Goal: Contribute content: Contribute content

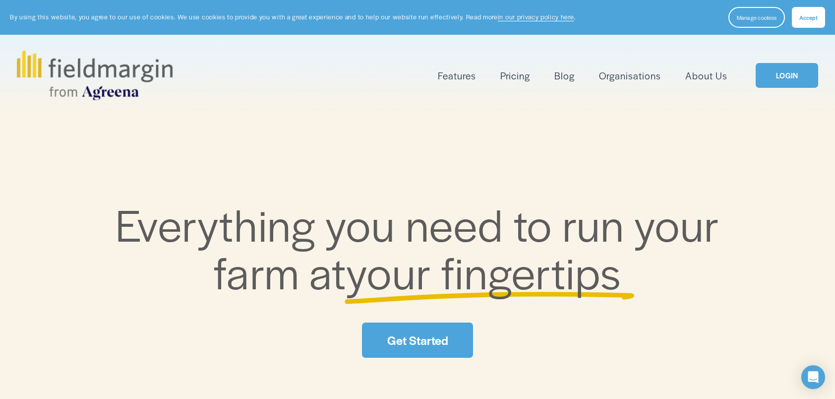
click at [788, 78] on link "LOGIN" at bounding box center [787, 75] width 62 height 25
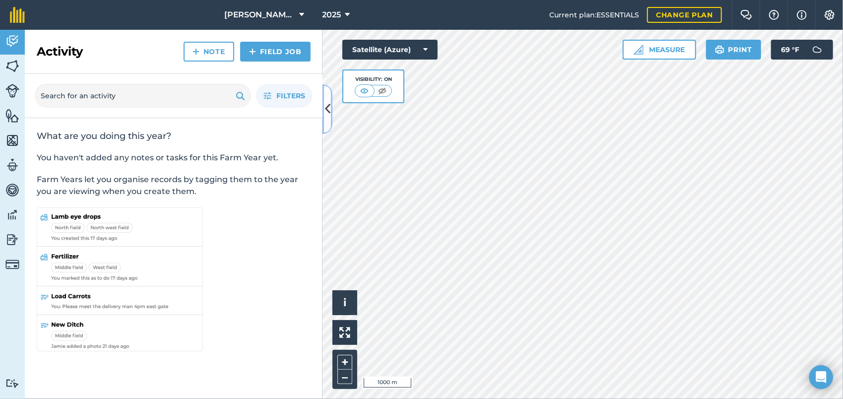
click at [325, 125] on button at bounding box center [327, 109] width 10 height 50
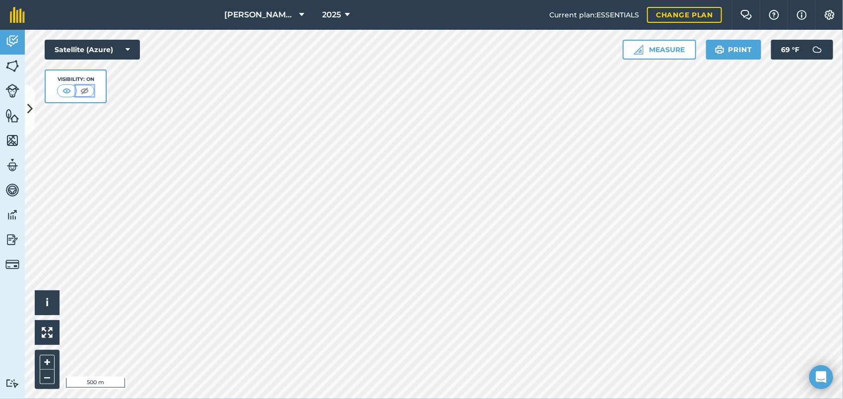
click at [81, 92] on img at bounding box center [84, 91] width 12 height 10
click at [66, 87] on img at bounding box center [67, 91] width 12 height 10
click at [32, 109] on icon at bounding box center [29, 108] width 5 height 17
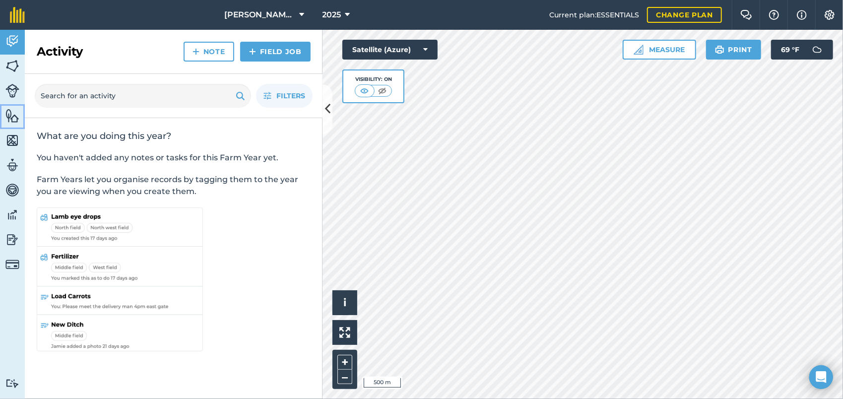
click at [12, 119] on img at bounding box center [12, 115] width 14 height 15
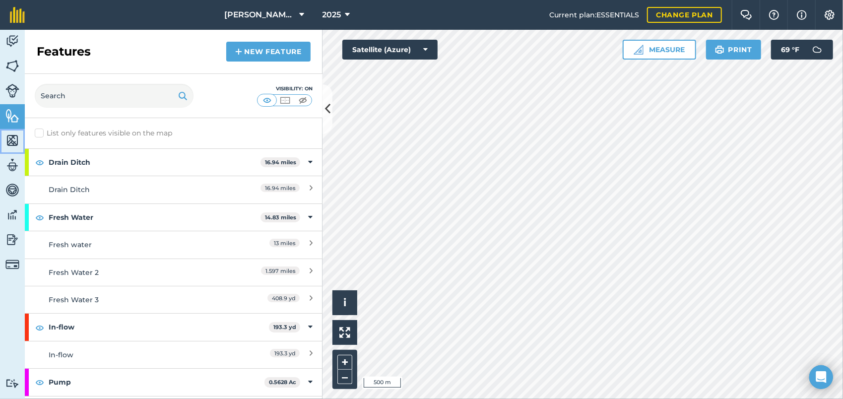
click at [11, 139] on img at bounding box center [12, 140] width 14 height 15
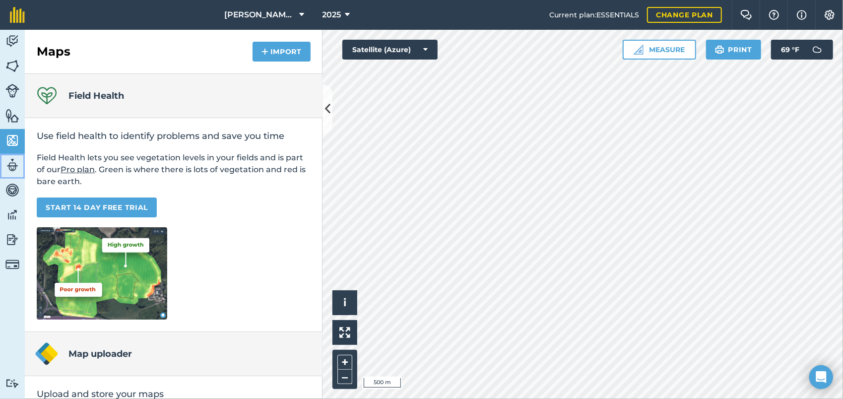
click at [13, 166] on img at bounding box center [12, 165] width 14 height 15
select select "MEMBER"
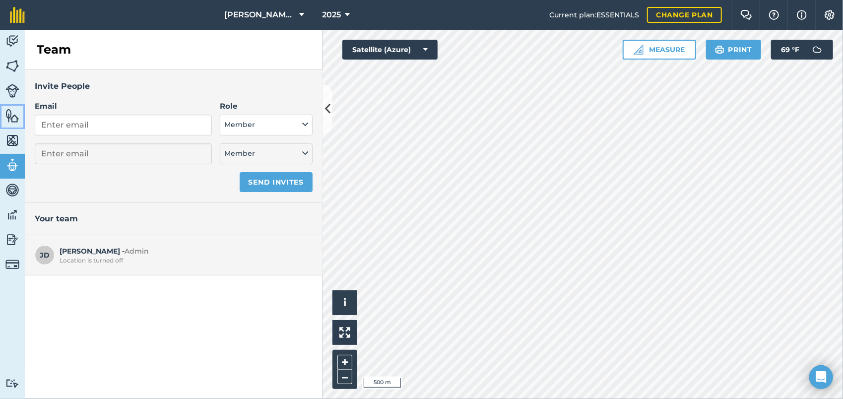
click at [14, 120] on img at bounding box center [12, 115] width 14 height 15
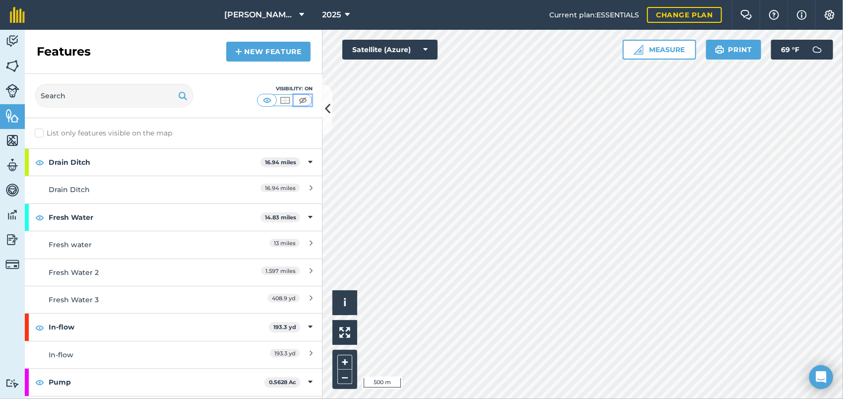
click at [303, 98] on img at bounding box center [303, 100] width 12 height 10
click at [266, 100] on img at bounding box center [267, 100] width 12 height 10
click at [40, 162] on img at bounding box center [39, 162] width 9 height 12
click at [40, 216] on img at bounding box center [39, 217] width 9 height 12
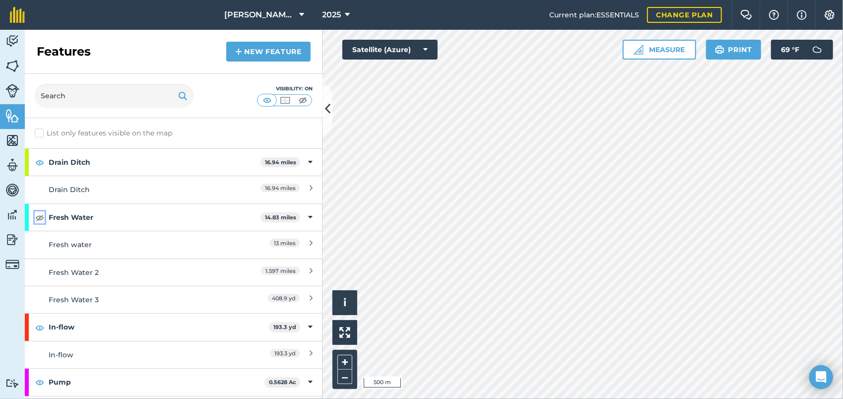
click at [40, 216] on img at bounding box center [39, 217] width 9 height 12
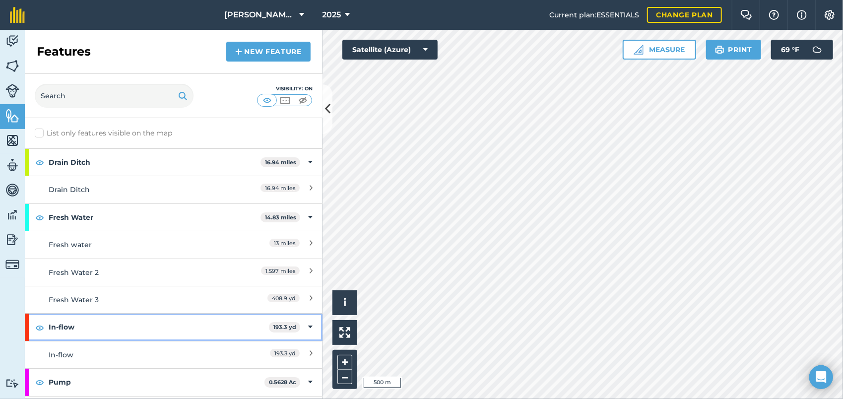
click at [45, 328] on div "In-flow 193.3 yd" at bounding box center [174, 326] width 298 height 27
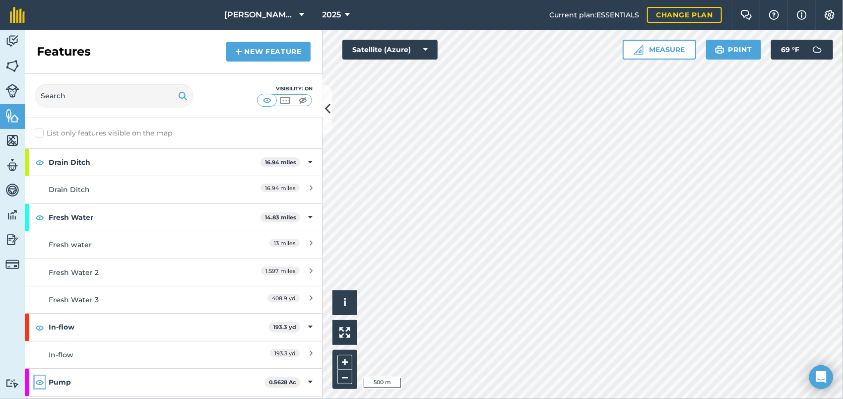
click at [41, 382] on img at bounding box center [39, 382] width 9 height 12
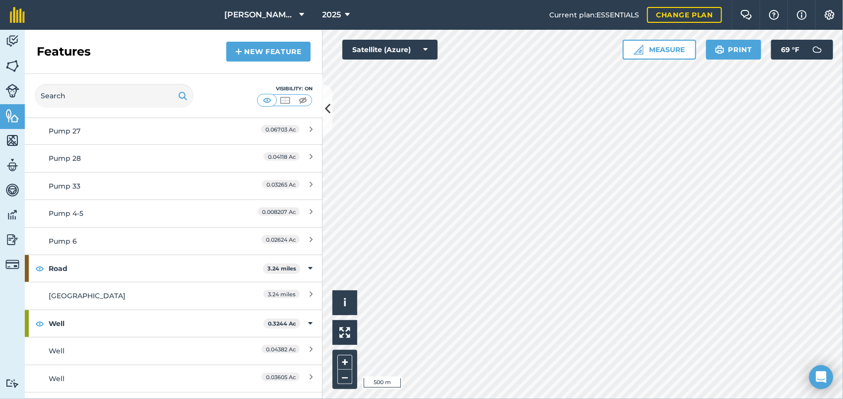
scroll to position [446, 0]
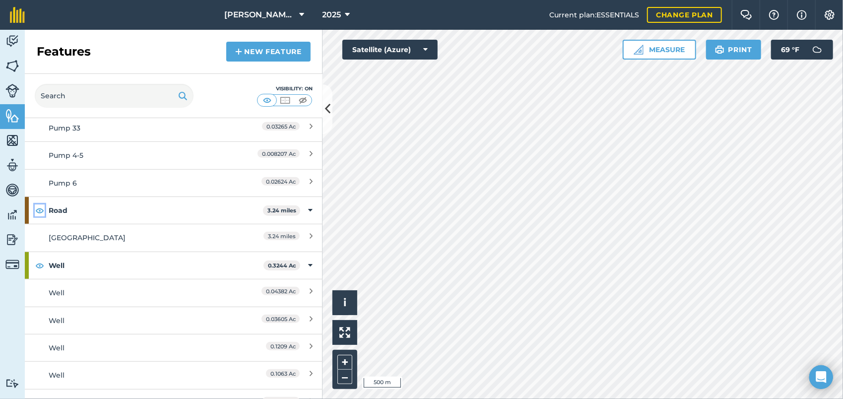
click at [38, 204] on img at bounding box center [39, 210] width 9 height 12
click at [40, 212] on img at bounding box center [39, 210] width 9 height 12
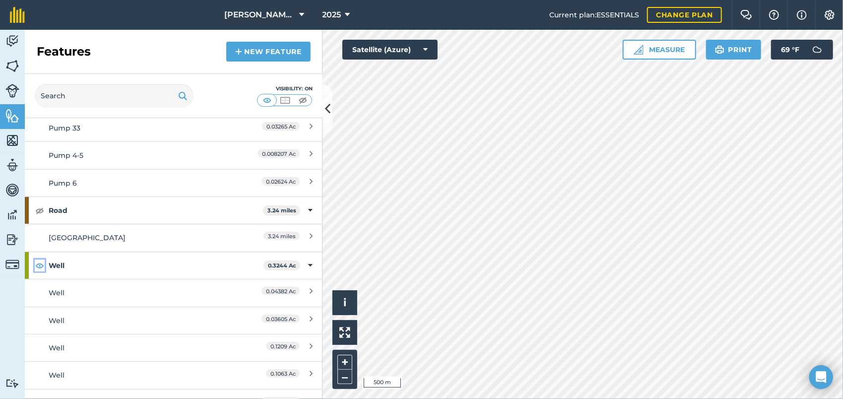
click at [41, 260] on img at bounding box center [39, 265] width 9 height 12
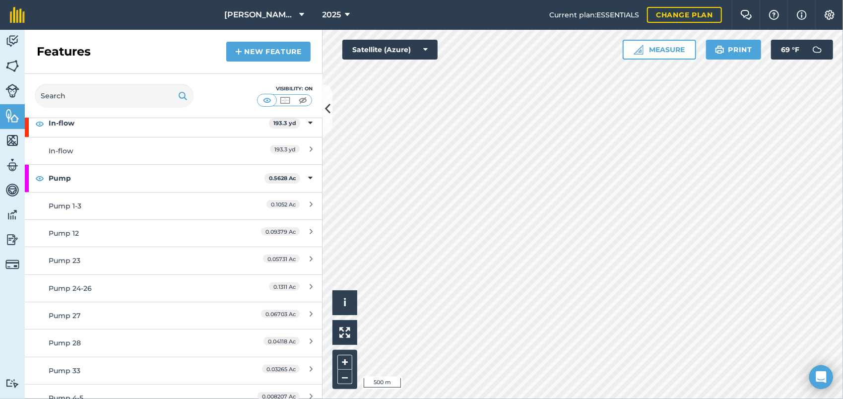
scroll to position [198, 0]
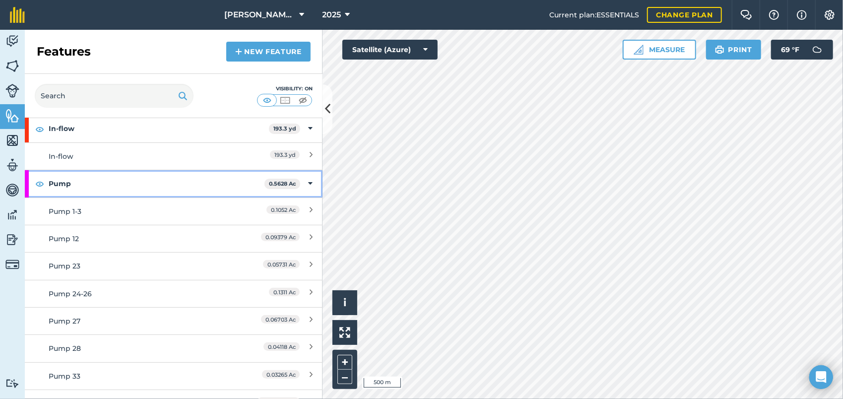
click at [39, 188] on div "Pump 0.5628 Ac" at bounding box center [174, 183] width 298 height 27
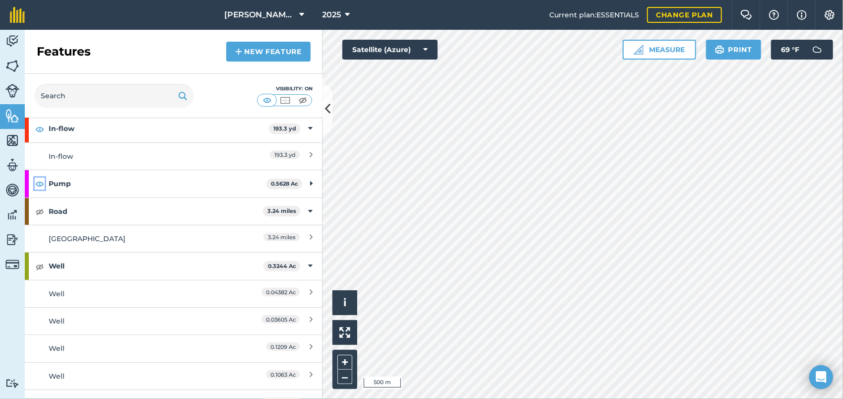
click at [42, 181] on img at bounding box center [39, 184] width 9 height 12
click at [37, 125] on img at bounding box center [39, 129] width 9 height 12
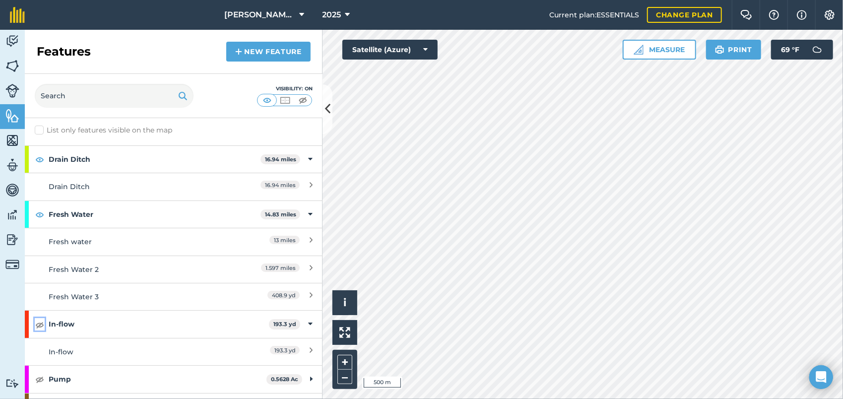
scroll to position [0, 0]
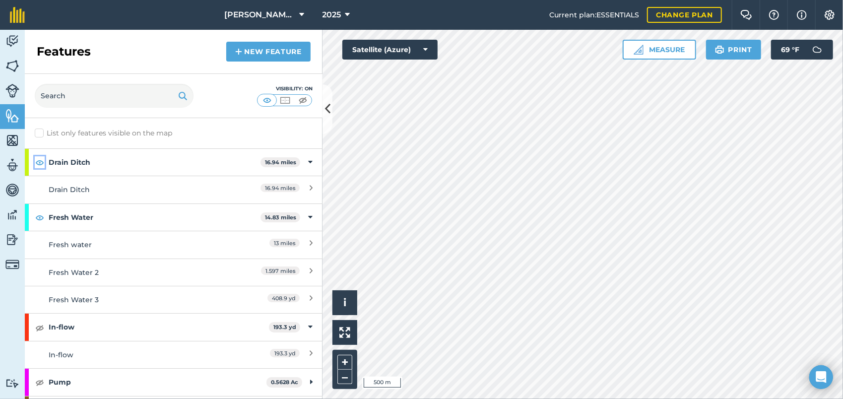
click at [36, 161] on img at bounding box center [39, 162] width 9 height 12
click at [39, 222] on img at bounding box center [39, 217] width 9 height 12
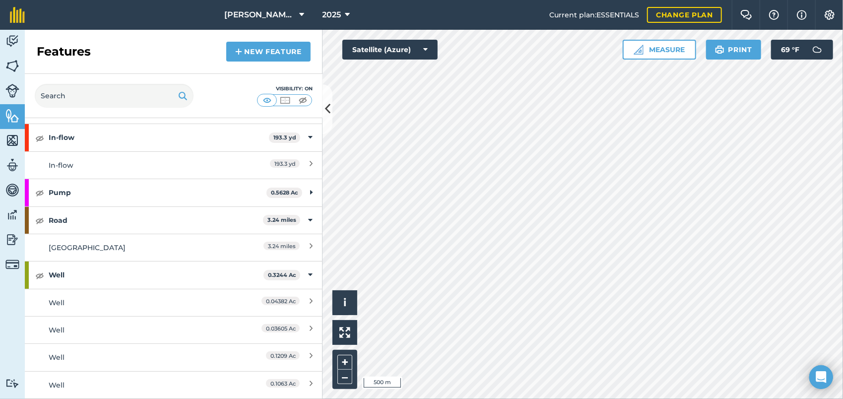
scroll to position [213, 0]
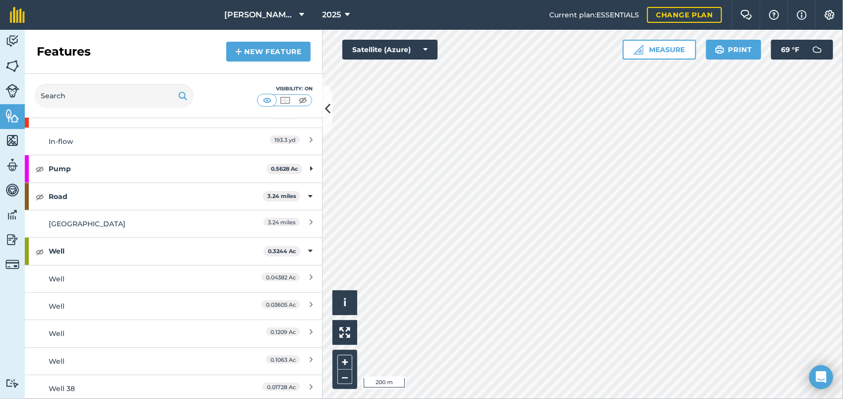
click at [601, 398] on html "Davis Ranches 2025 Current plan : ESSENTIALS Change plan Farm Chat Help Info Se…" at bounding box center [421, 199] width 843 height 399
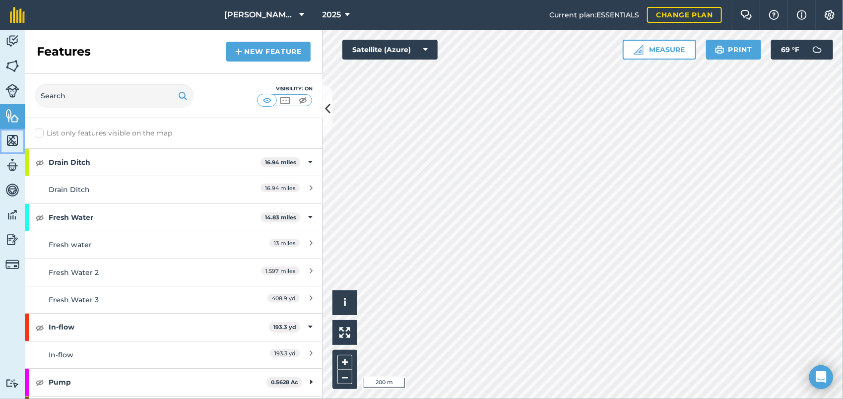
click at [9, 137] on img at bounding box center [12, 140] width 14 height 15
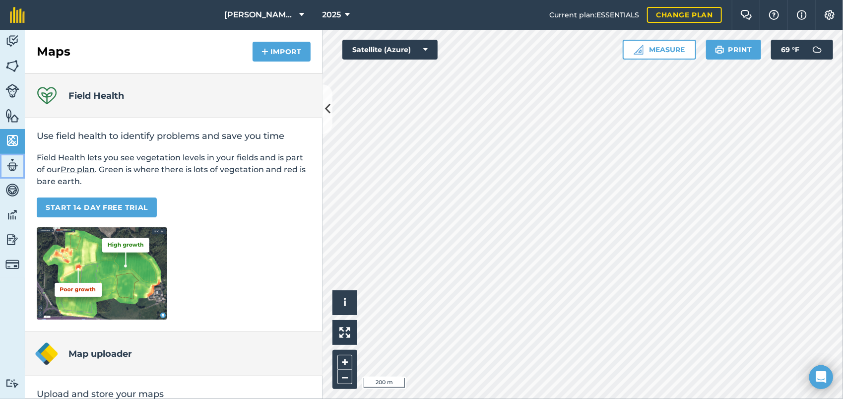
click at [13, 164] on img at bounding box center [12, 165] width 14 height 15
select select "MEMBER"
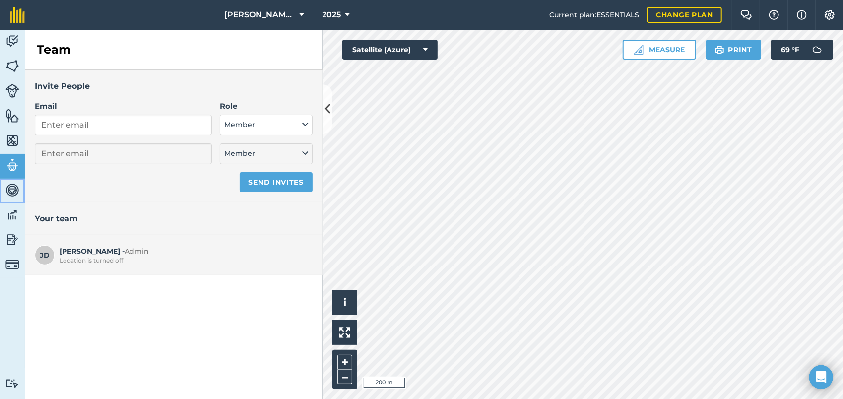
click at [15, 194] on img at bounding box center [12, 189] width 14 height 15
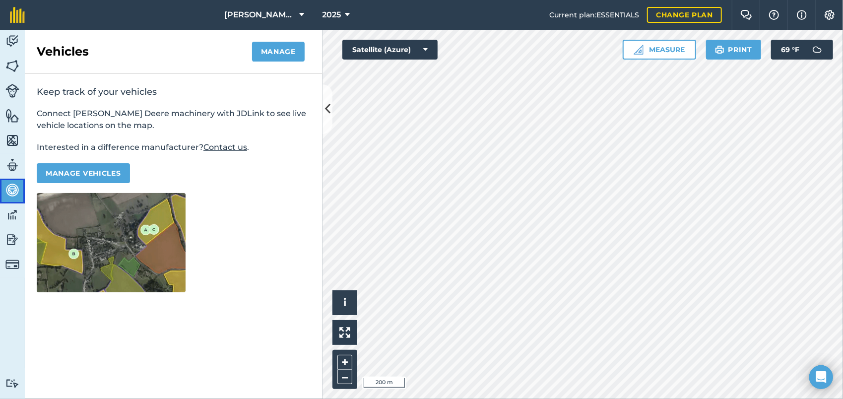
click at [15, 202] on link "Vehicles" at bounding box center [12, 191] width 25 height 25
click at [13, 211] on img at bounding box center [12, 214] width 14 height 15
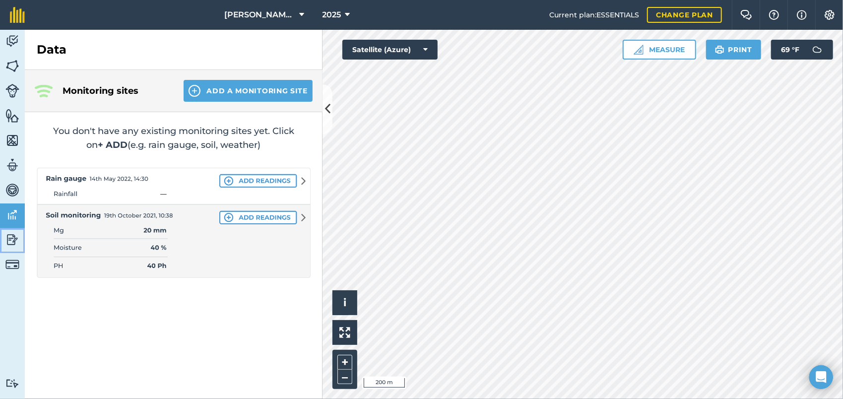
click at [8, 233] on img at bounding box center [12, 239] width 14 height 15
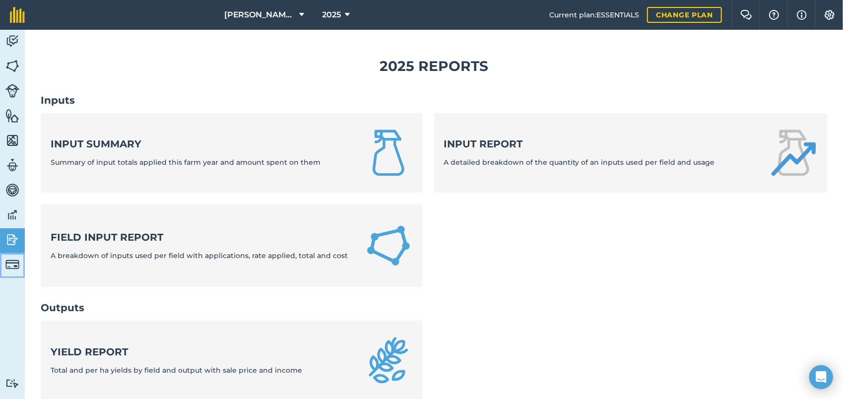
click at [11, 262] on img at bounding box center [12, 264] width 14 height 14
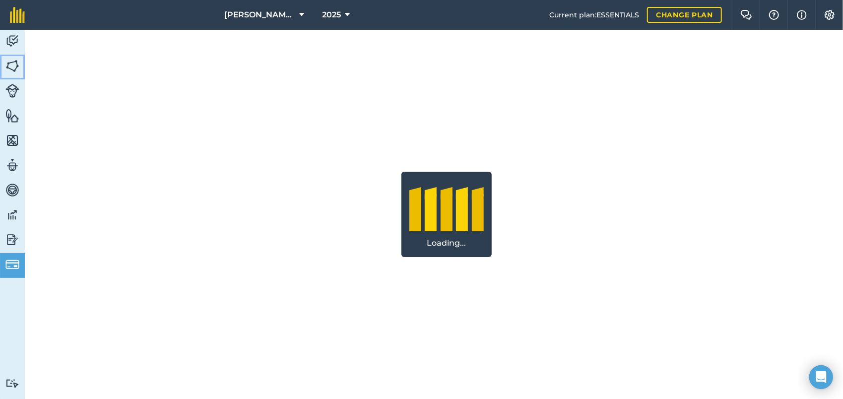
click at [12, 66] on img at bounding box center [12, 66] width 14 height 15
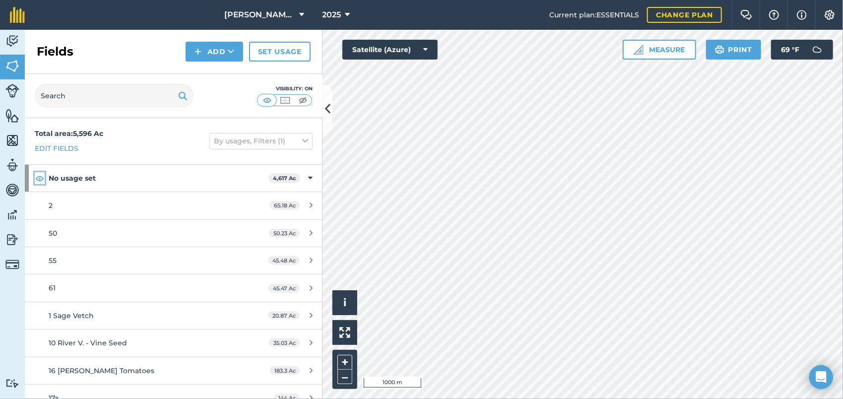
click at [40, 177] on img at bounding box center [39, 178] width 9 height 12
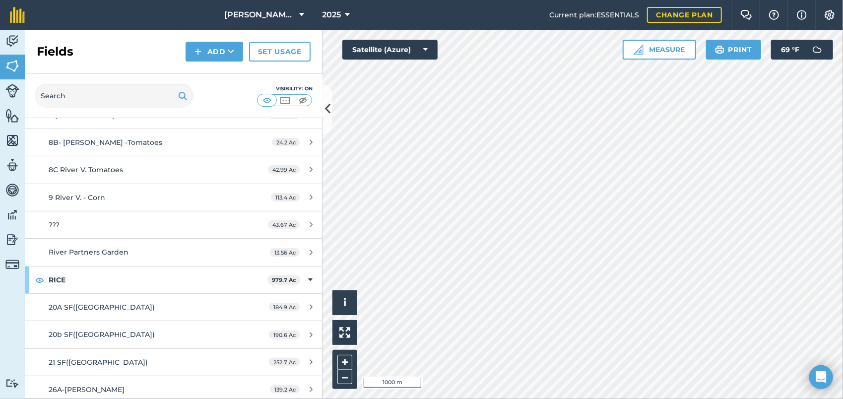
scroll to position [1334, 0]
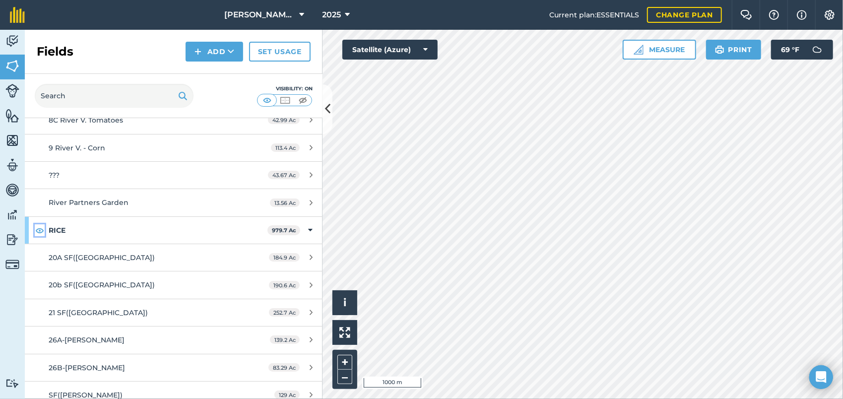
click at [40, 225] on img at bounding box center [39, 230] width 9 height 12
click at [11, 119] on img at bounding box center [12, 115] width 14 height 15
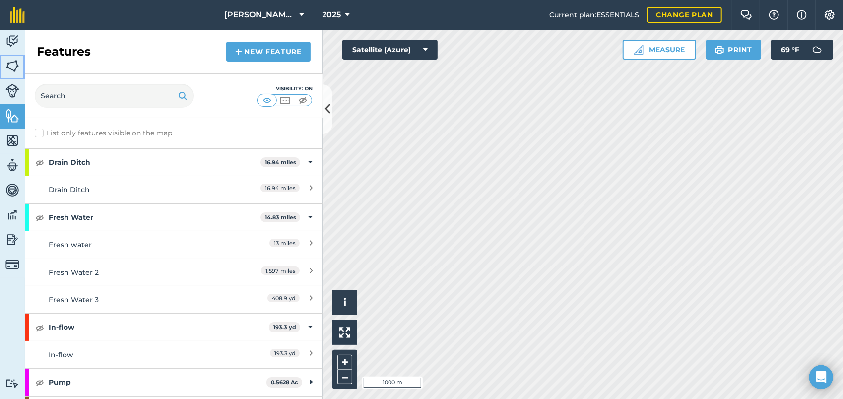
click at [17, 60] on img at bounding box center [12, 66] width 14 height 15
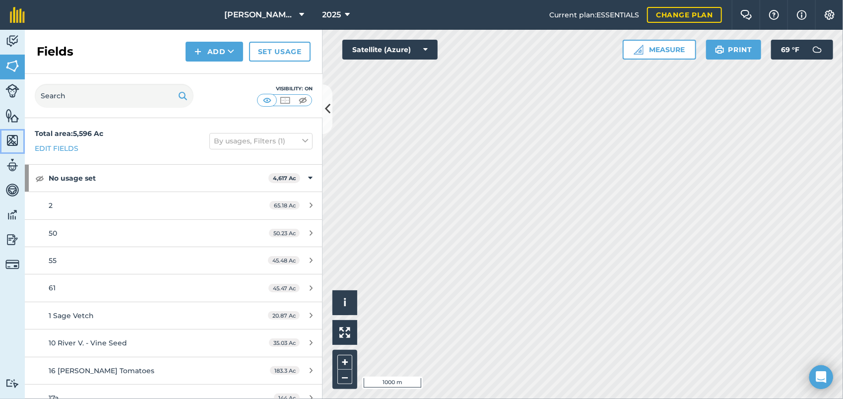
click at [16, 139] on img at bounding box center [12, 140] width 14 height 15
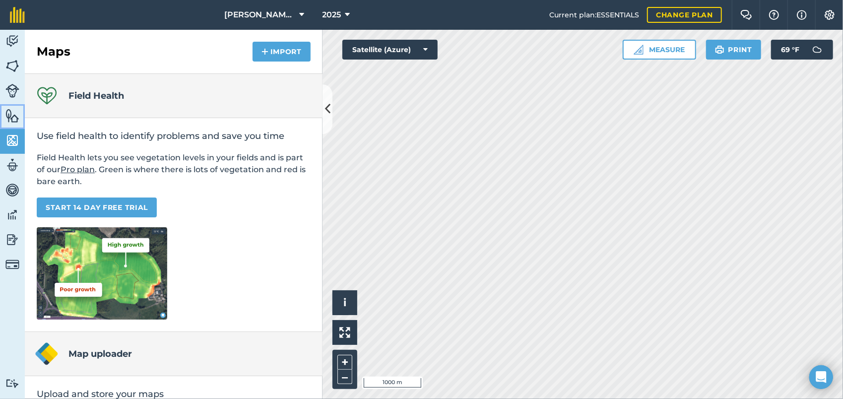
click at [20, 126] on link "Features" at bounding box center [12, 116] width 25 height 25
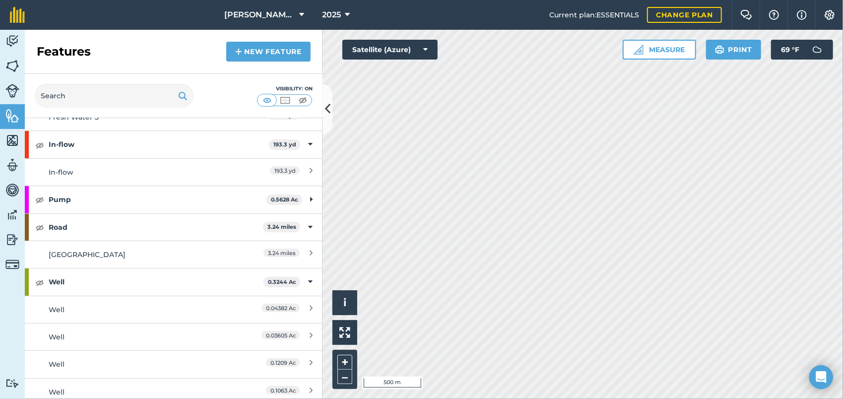
scroll to position [198, 0]
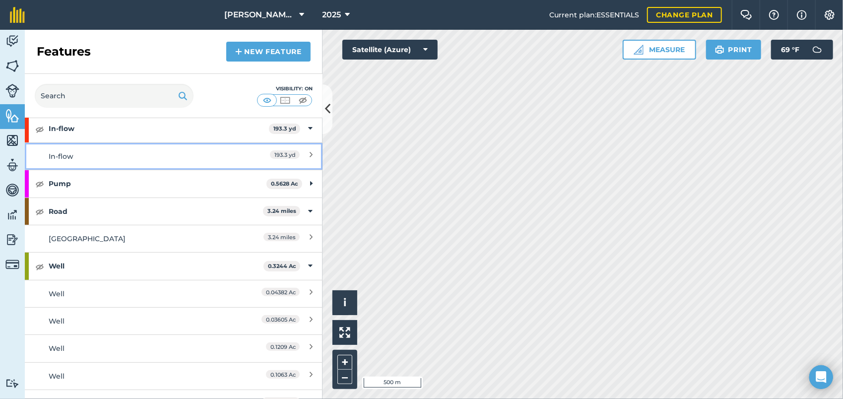
click at [78, 156] on div "In-flow" at bounding box center [137, 156] width 176 height 11
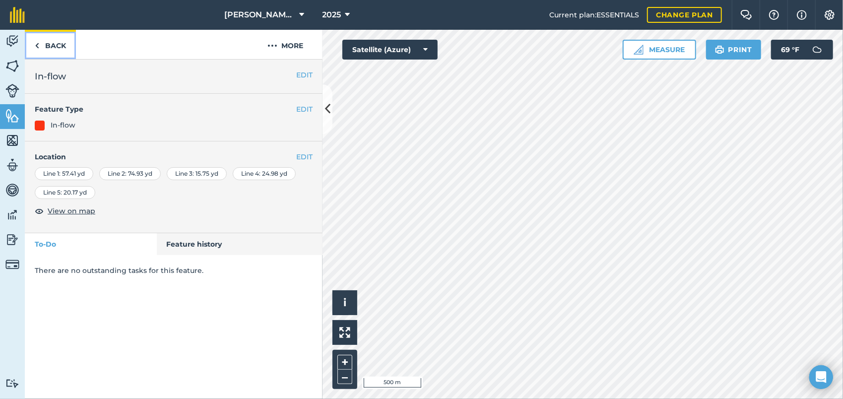
click at [41, 43] on link "Back" at bounding box center [50, 44] width 51 height 29
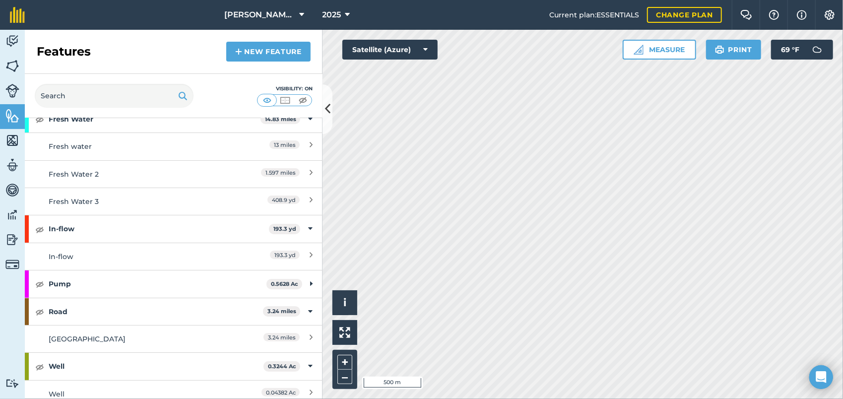
scroll to position [99, 0]
click at [44, 226] on img at bounding box center [39, 228] width 9 height 12
click at [249, 49] on link "New feature" at bounding box center [268, 52] width 84 height 20
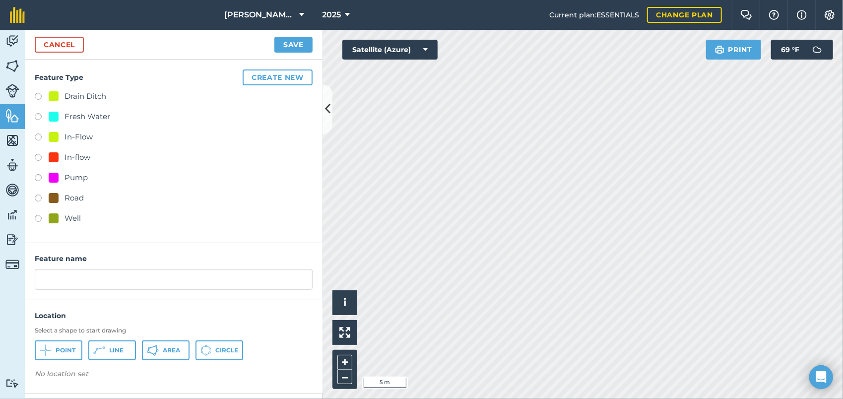
click at [38, 158] on label at bounding box center [42, 159] width 14 height 10
radio input "true"
drag, startPoint x: 81, startPoint y: 279, endPoint x: 28, endPoint y: 279, distance: 53.1
click at [28, 279] on div "Feature name In-flow 2" at bounding box center [174, 271] width 298 height 57
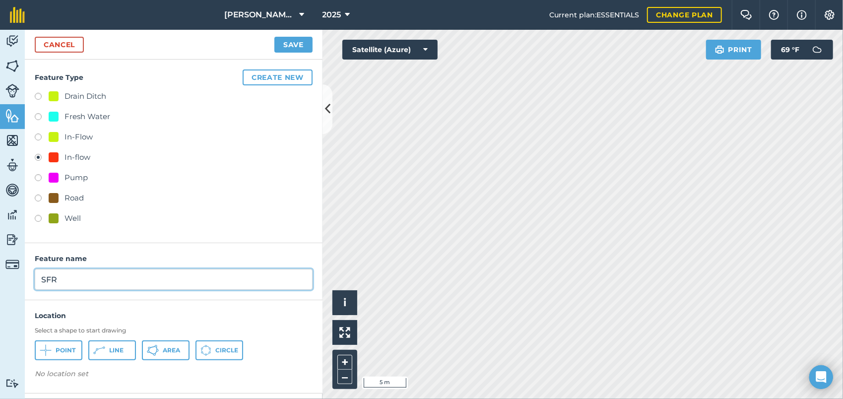
type input "SFR"
click at [102, 346] on icon at bounding box center [99, 350] width 12 height 12
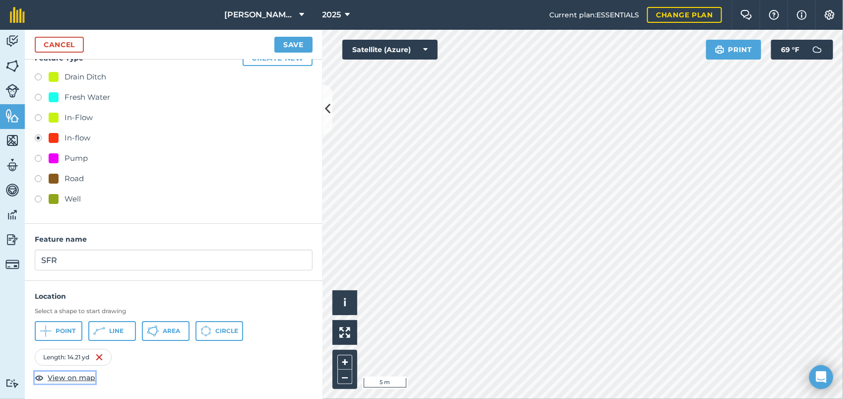
click at [79, 375] on span "View on map" at bounding box center [72, 377] width 48 height 11
click at [282, 47] on button "Save" at bounding box center [293, 45] width 38 height 16
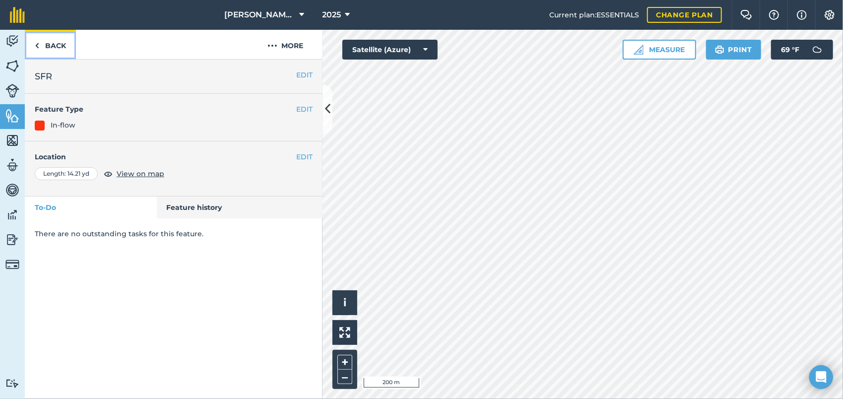
click at [33, 45] on link "Back" at bounding box center [50, 44] width 51 height 29
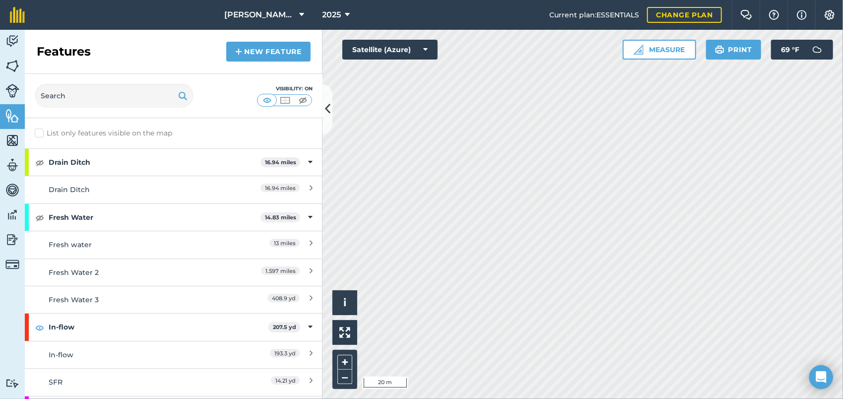
click at [545, 0] on html "Davis Ranches 2025 Current plan : ESSENTIALS Change plan Farm Chat Help Info Se…" at bounding box center [421, 199] width 843 height 399
click at [319, 201] on div "Activity Fields Livestock Features Maps Team Vehicles Data Reporting Billing Tu…" at bounding box center [421, 214] width 843 height 369
click at [406, 398] on html "Davis Ranches 2025 Current plan : ESSENTIALS Change plan Farm Chat Help Info Se…" at bounding box center [421, 199] width 843 height 399
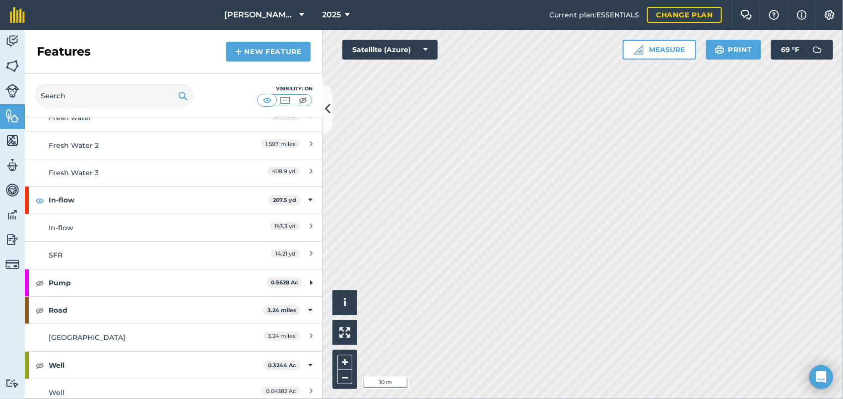
scroll to position [149, 0]
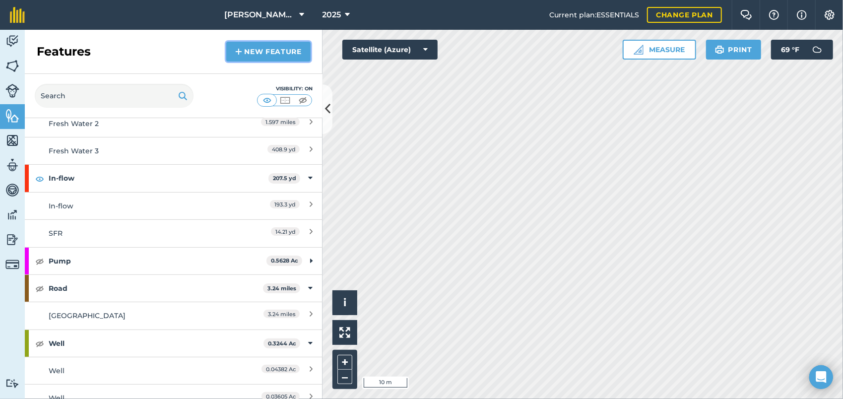
click at [248, 47] on link "New feature" at bounding box center [268, 52] width 84 height 20
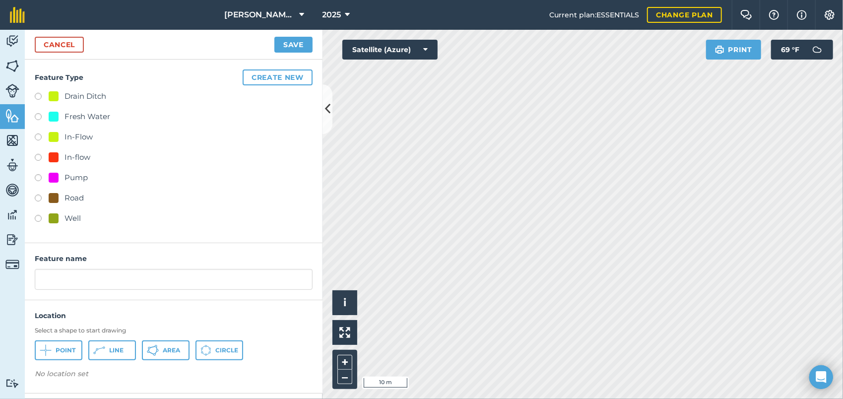
click at [39, 156] on label at bounding box center [42, 159] width 14 height 10
radio input "true"
drag, startPoint x: 90, startPoint y: 282, endPoint x: 4, endPoint y: 272, distance: 86.8
click at [4, 272] on div "Activity Fields Livestock Features Maps Team Vehicles Data Reporting Billing Tu…" at bounding box center [421, 214] width 843 height 369
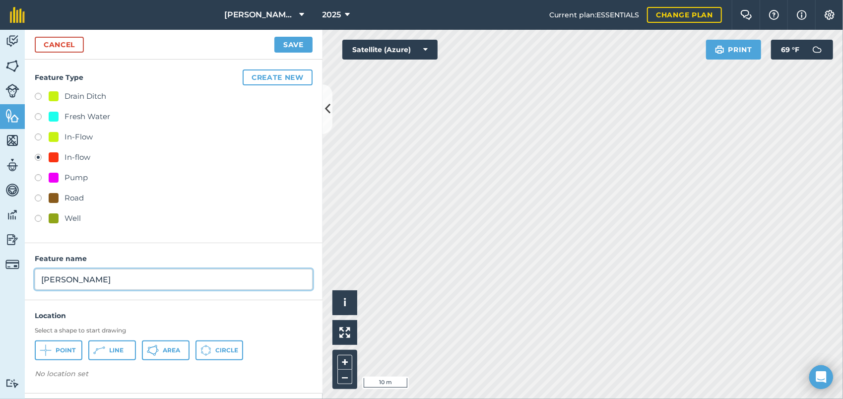
type input "Myers"
click at [177, 353] on span "Area" at bounding box center [171, 350] width 17 height 8
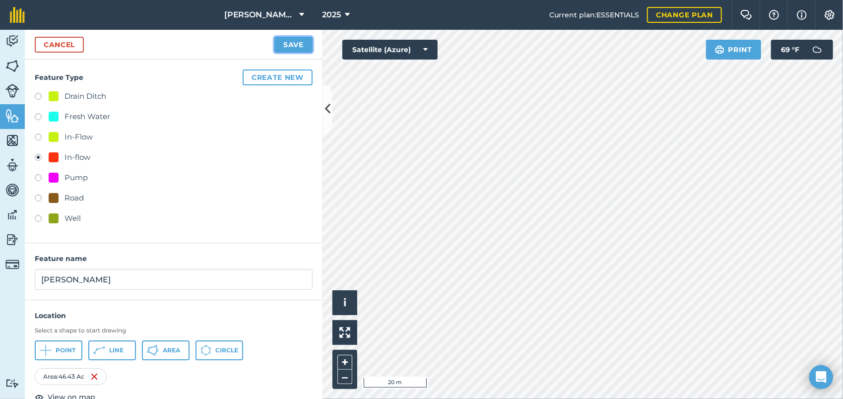
click at [291, 45] on button "Save" at bounding box center [293, 45] width 38 height 16
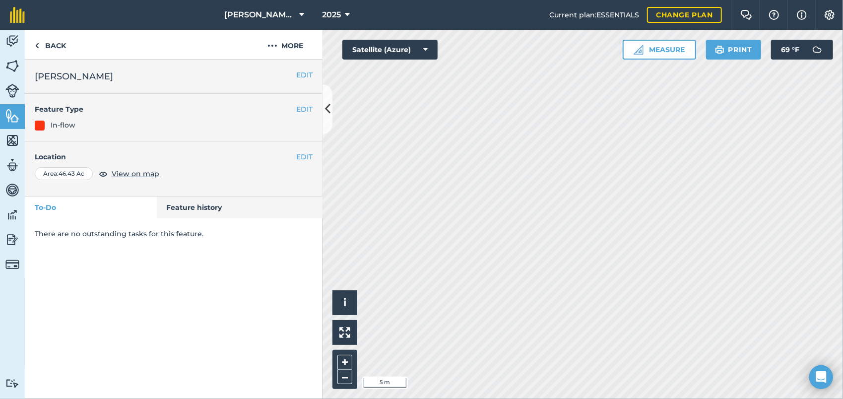
click at [537, 398] on html "Davis Ranches 2025 Current plan : ESSENTIALS Change plan Farm Chat Help Info Se…" at bounding box center [421, 199] width 843 height 399
click at [559, 398] on html "Davis Ranches 2025 Current plan : ESSENTIALS Change plan Farm Chat Help Info Se…" at bounding box center [421, 199] width 843 height 399
click at [542, 398] on html "Davis Ranches 2025 Current plan : ESSENTIALS Change plan Farm Chat Help Info Se…" at bounding box center [421, 199] width 843 height 399
click at [47, 48] on link "Back" at bounding box center [50, 44] width 51 height 29
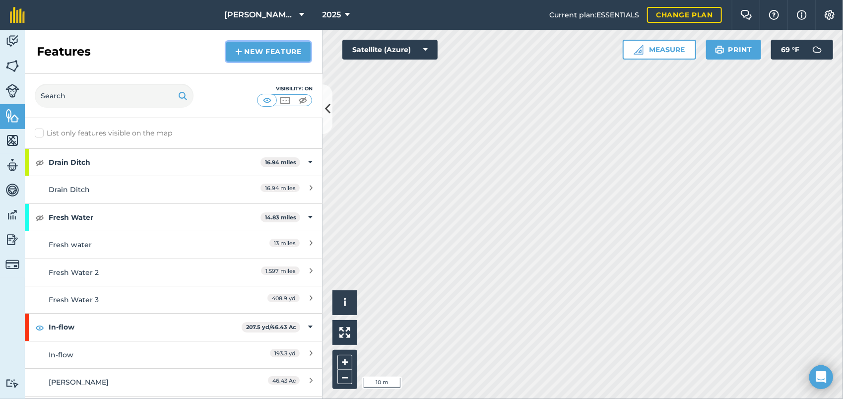
click at [235, 53] on img at bounding box center [238, 52] width 7 height 12
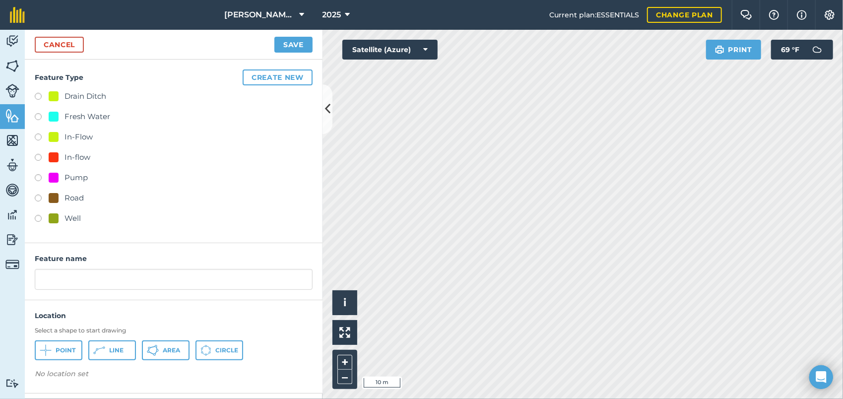
click at [37, 156] on label at bounding box center [42, 159] width 14 height 10
radio input "true"
click at [85, 285] on input "In-flow 2" at bounding box center [174, 279] width 278 height 21
drag, startPoint x: 91, startPoint y: 280, endPoint x: 26, endPoint y: 277, distance: 65.5
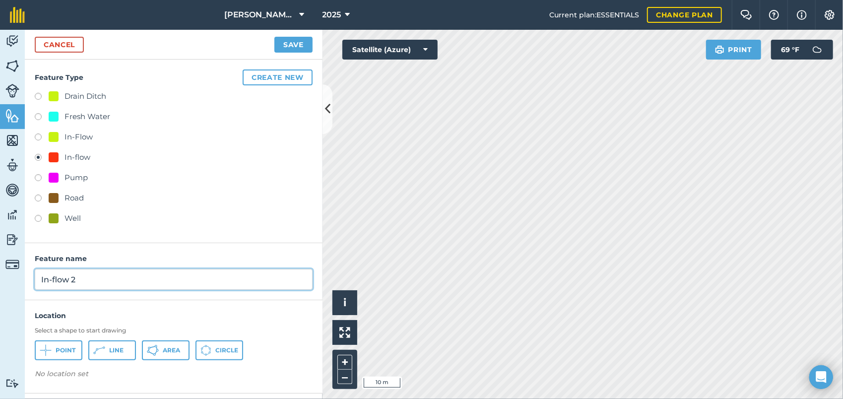
click at [26, 277] on div "Feature name In-flow 2" at bounding box center [174, 271] width 298 height 57
type input "SFR"
click at [163, 353] on span "Area" at bounding box center [171, 350] width 17 height 8
click at [289, 42] on button "Save" at bounding box center [293, 45] width 38 height 16
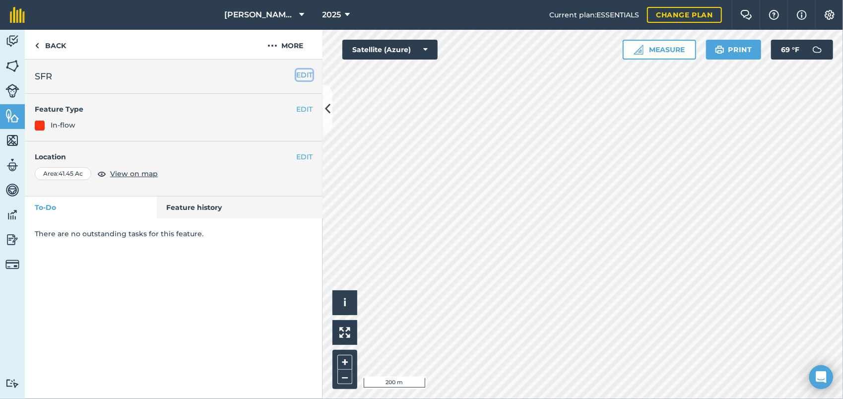
click at [307, 77] on button "EDIT" at bounding box center [304, 74] width 16 height 11
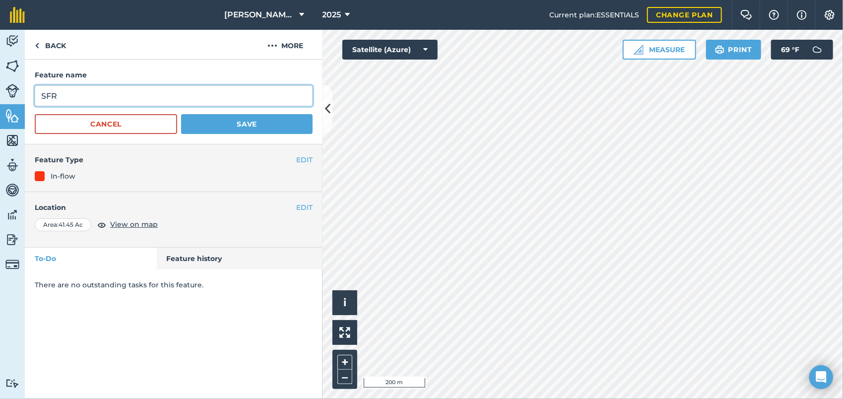
drag, startPoint x: 74, startPoint y: 94, endPoint x: -5, endPoint y: 93, distance: 79.4
click at [0, 93] on html "Davis Ranches 2025 Current plan : ESSENTIALS Change plan Farm Chat Help Info Se…" at bounding box center [421, 199] width 843 height 399
type input "Myers"
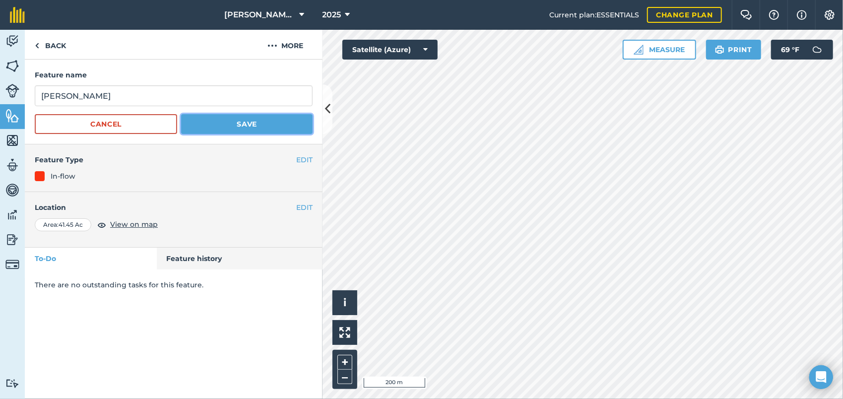
click at [253, 123] on button "Save" at bounding box center [246, 124] width 131 height 20
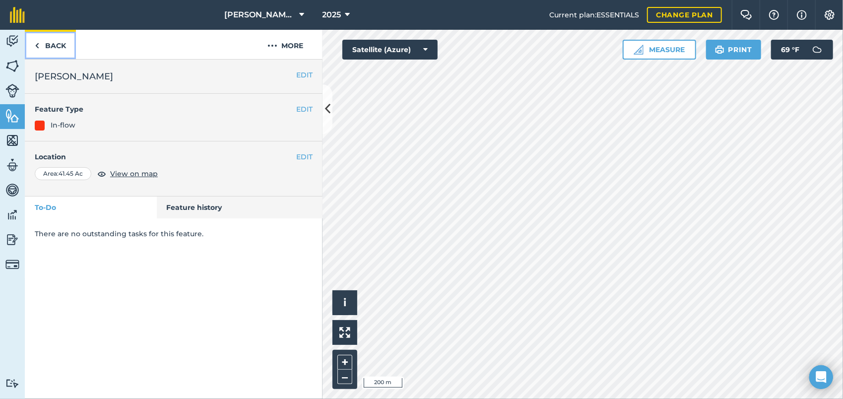
click at [37, 43] on img at bounding box center [37, 46] width 4 height 12
click at [32, 37] on link "Back" at bounding box center [50, 44] width 51 height 29
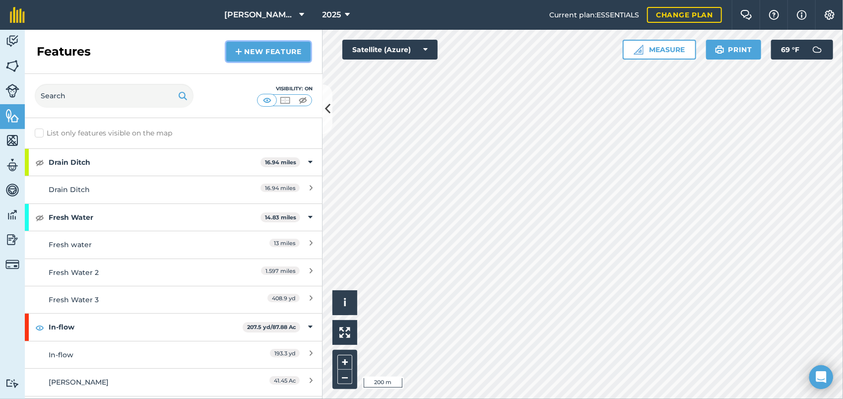
click at [257, 56] on link "New feature" at bounding box center [268, 52] width 84 height 20
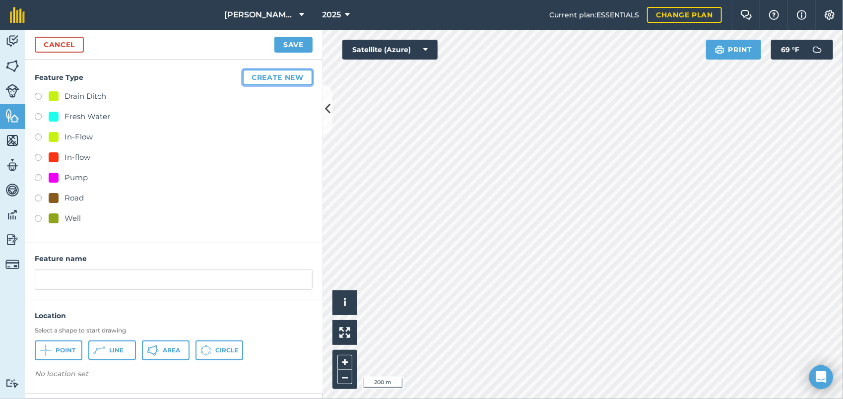
click at [264, 80] on button "Create new" at bounding box center [277, 77] width 70 height 16
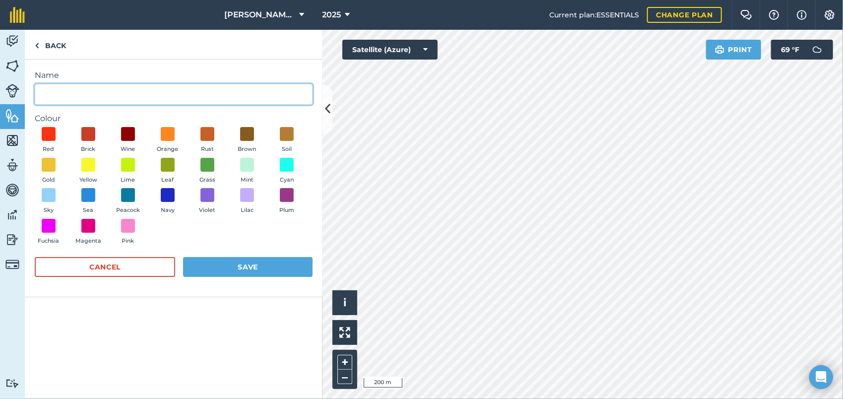
click at [123, 93] on input "Name" at bounding box center [174, 94] width 278 height 21
type input "Drains"
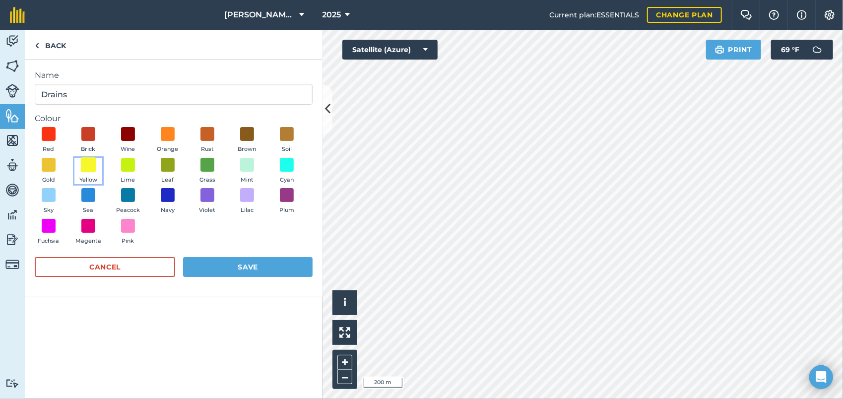
click at [85, 166] on span at bounding box center [88, 164] width 15 height 15
click at [210, 266] on button "Save" at bounding box center [247, 267] width 129 height 20
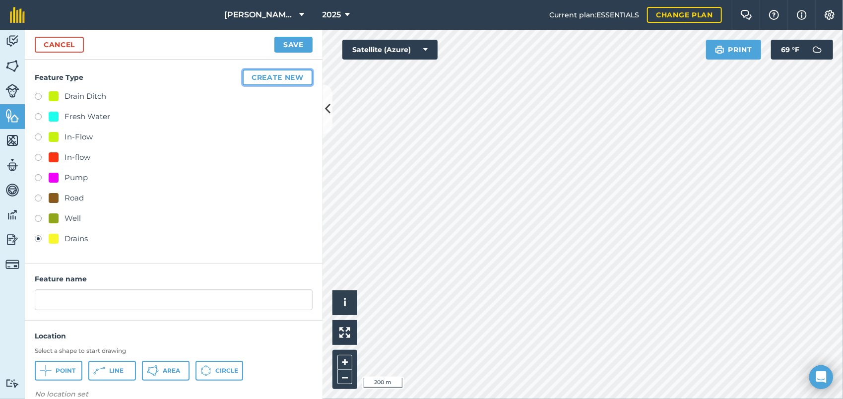
click at [275, 78] on button "Create new" at bounding box center [277, 77] width 70 height 16
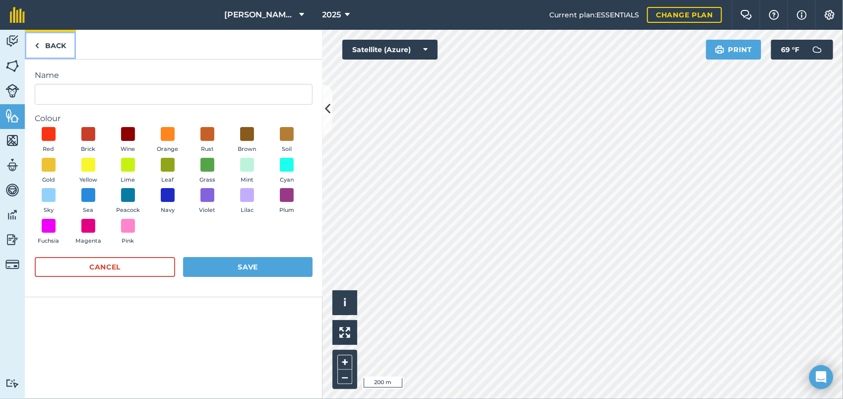
click at [43, 47] on link "Back" at bounding box center [50, 44] width 51 height 29
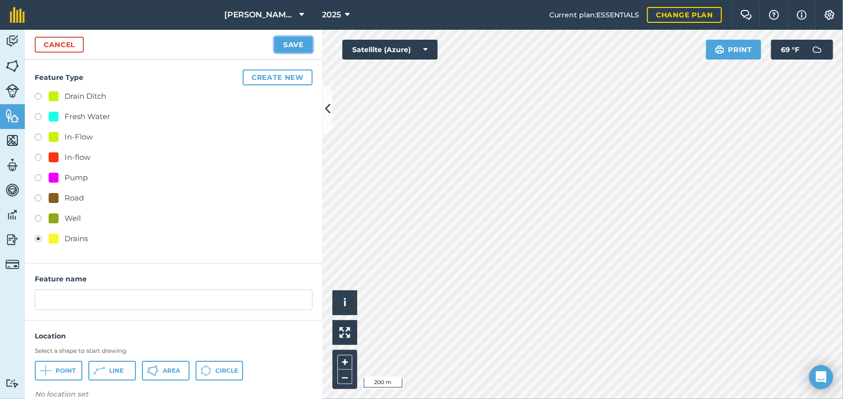
click at [298, 44] on button "Save" at bounding box center [293, 45] width 38 height 16
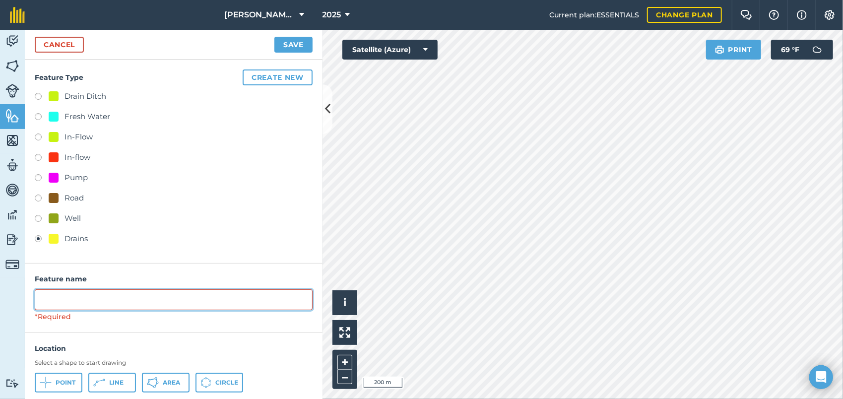
scroll to position [46, 0]
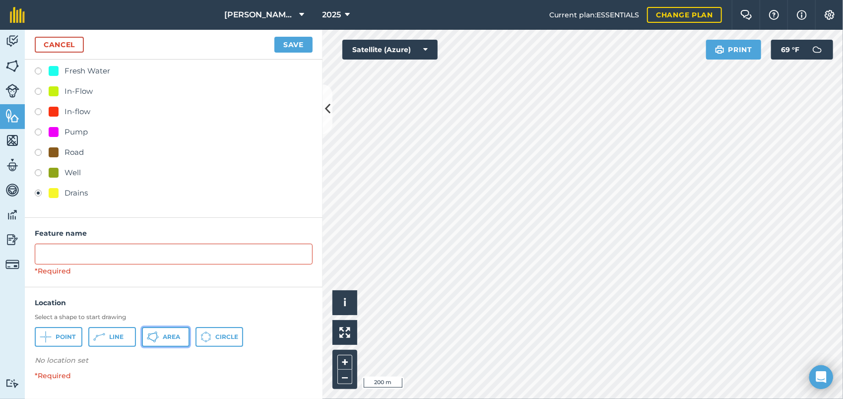
click at [171, 338] on span "Area" at bounding box center [171, 337] width 17 height 8
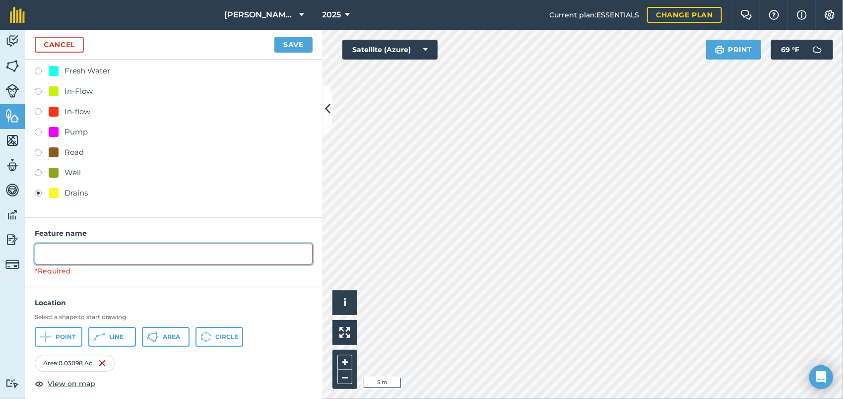
click at [66, 260] on input "text" at bounding box center [174, 253] width 278 height 21
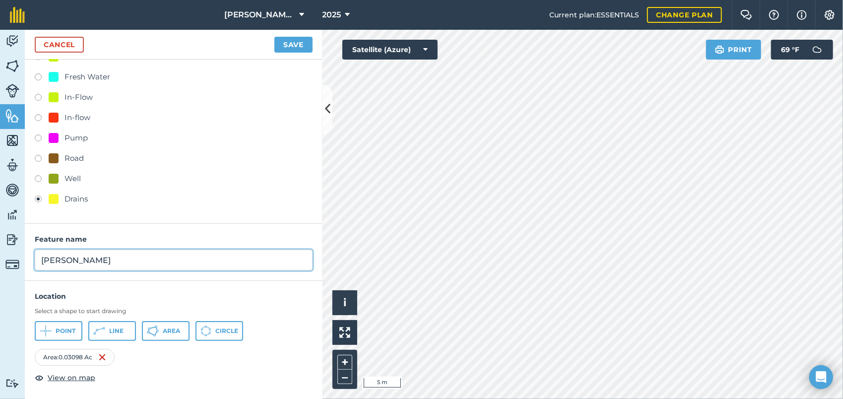
type input "Myers"
click at [288, 45] on button "Save" at bounding box center [293, 45] width 38 height 16
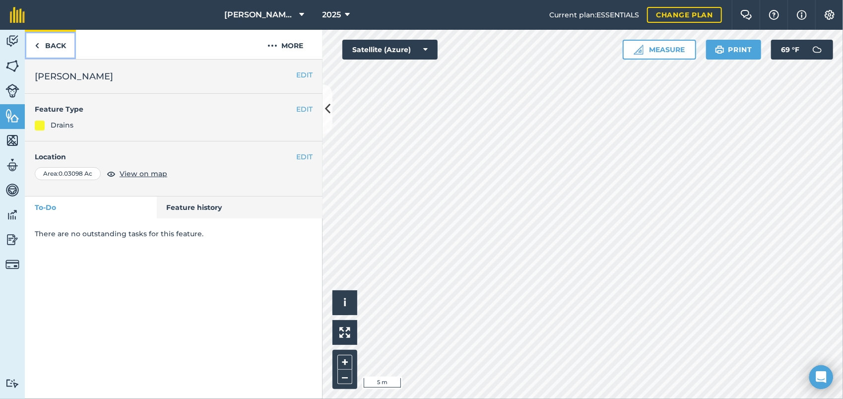
click at [36, 45] on img at bounding box center [37, 46] width 4 height 12
click at [37, 45] on img at bounding box center [37, 46] width 4 height 12
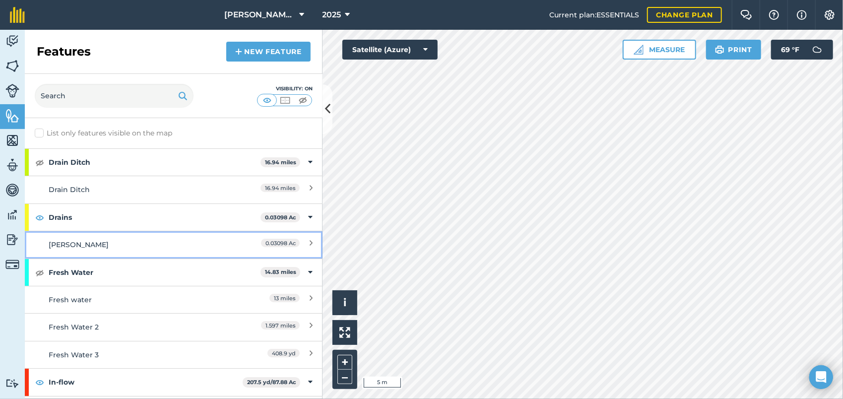
click at [61, 240] on div "Myers" at bounding box center [137, 244] width 176 height 11
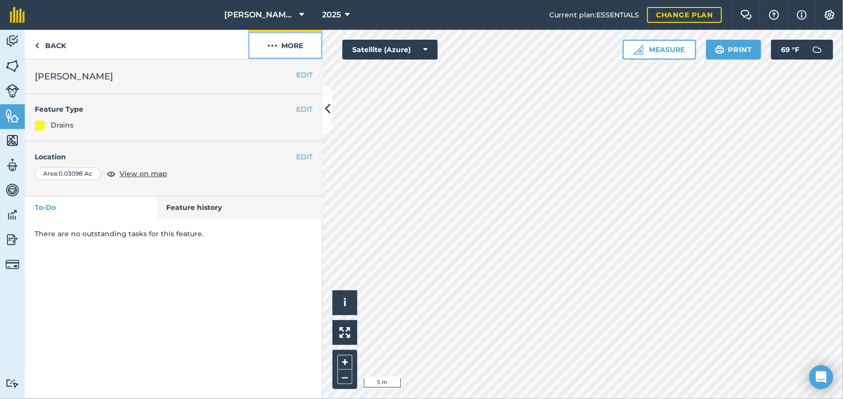
click at [282, 46] on button "More" at bounding box center [285, 44] width 74 height 29
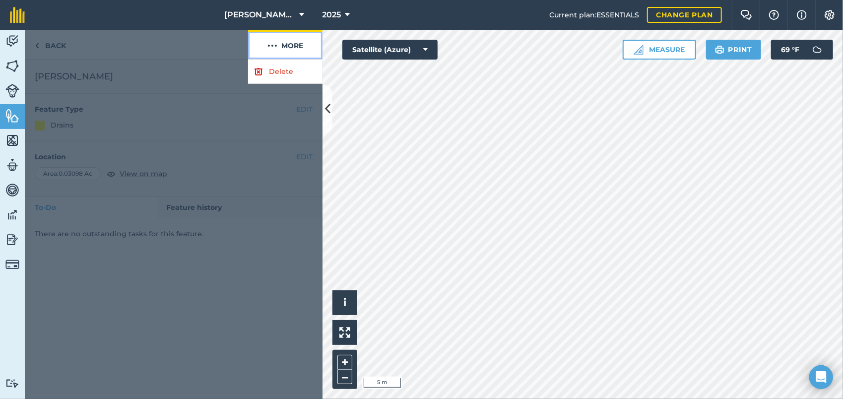
click at [282, 46] on button "More" at bounding box center [285, 44] width 74 height 29
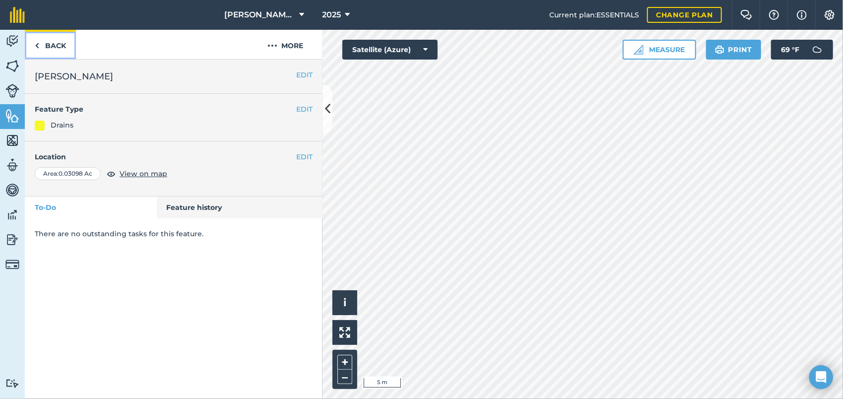
click at [39, 45] on img at bounding box center [37, 46] width 4 height 12
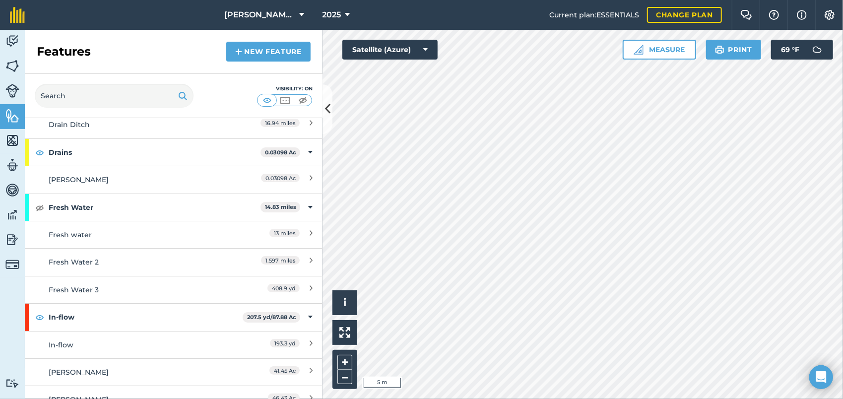
scroll to position [50, 0]
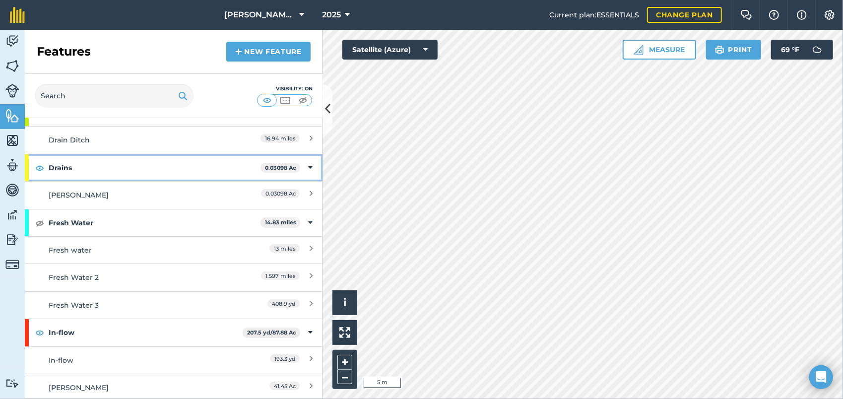
click at [59, 165] on strong "Drains" at bounding box center [155, 167] width 212 height 27
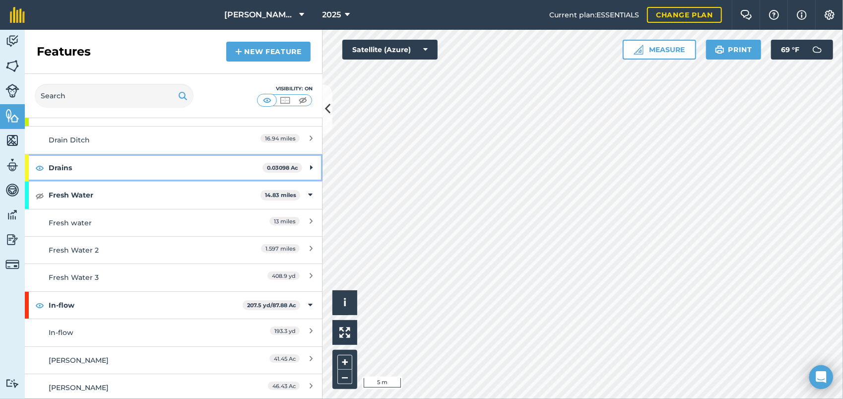
click at [59, 165] on strong "Drains" at bounding box center [156, 167] width 214 height 27
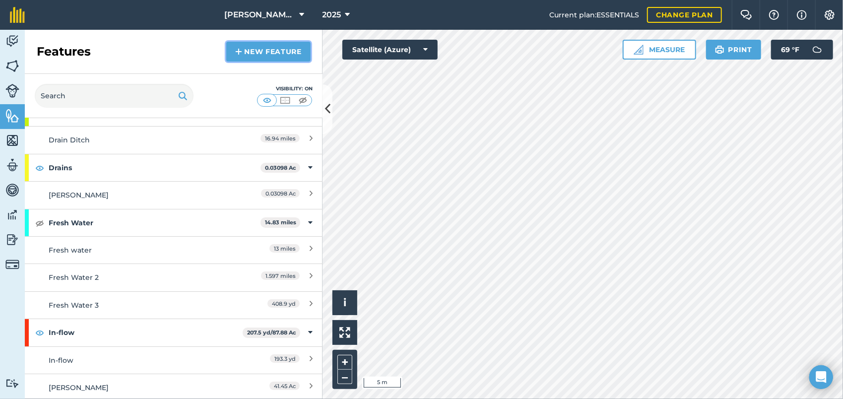
click at [247, 55] on link "New feature" at bounding box center [268, 52] width 84 height 20
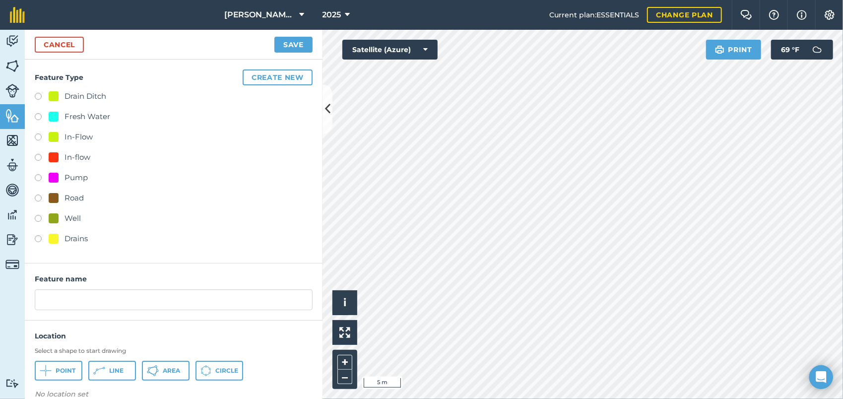
click at [38, 240] on label at bounding box center [42, 240] width 14 height 10
radio input "true"
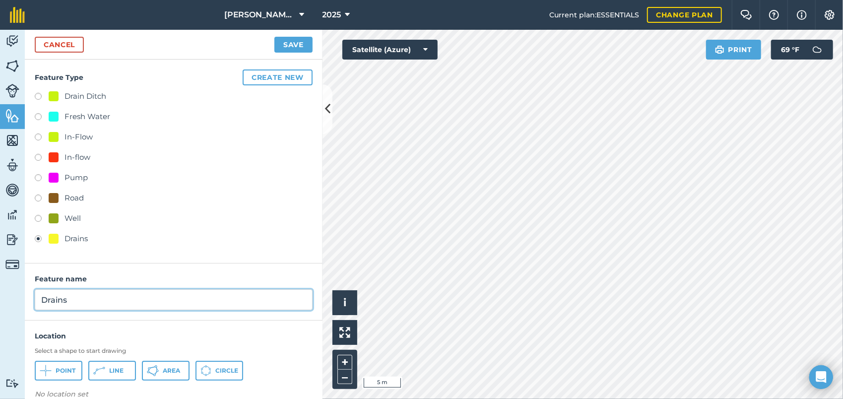
drag, startPoint x: 75, startPoint y: 299, endPoint x: 18, endPoint y: 308, distance: 58.2
click at [18, 308] on div "Activity Fields Livestock Features Maps Team Vehicles Data Reporting Billing Tu…" at bounding box center [421, 214] width 843 height 369
type input "m"
type input "Myers"
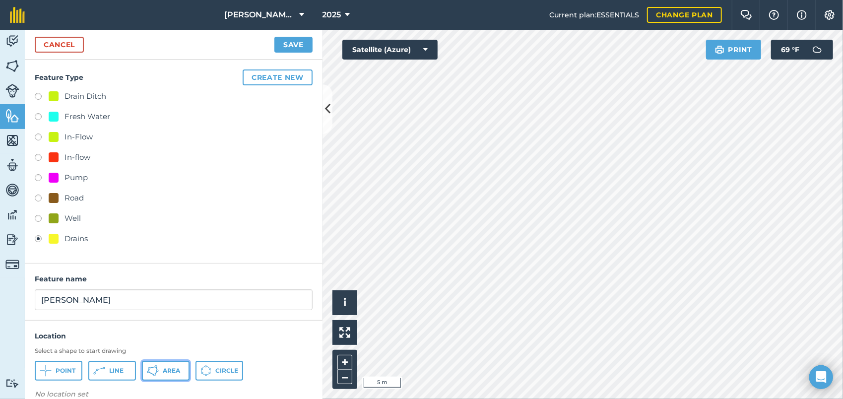
click at [181, 373] on button "Area" at bounding box center [166, 371] width 48 height 20
click at [287, 44] on button "Save" at bounding box center [293, 45] width 38 height 16
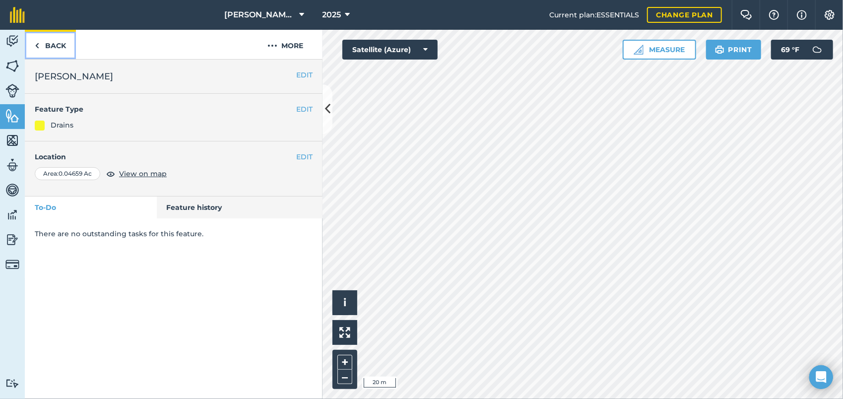
click at [36, 46] on img at bounding box center [37, 46] width 4 height 12
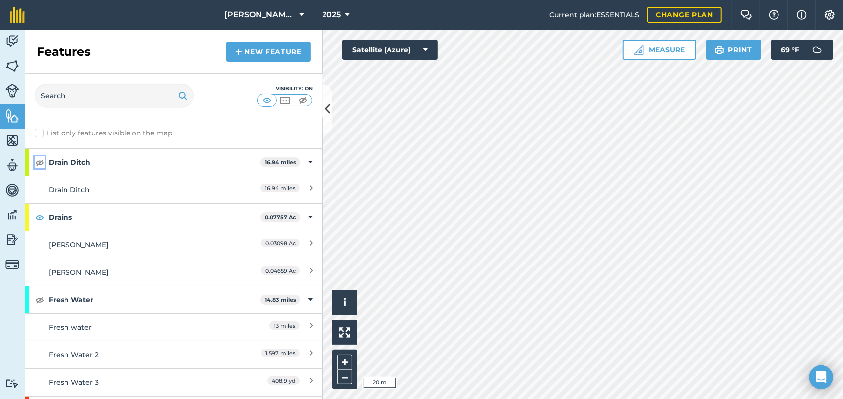
click at [38, 163] on img at bounding box center [39, 162] width 9 height 12
click at [231, 235] on div "Activity Fields Livestock Features Maps Team Vehicles Data Reporting Billing Tu…" at bounding box center [421, 214] width 843 height 369
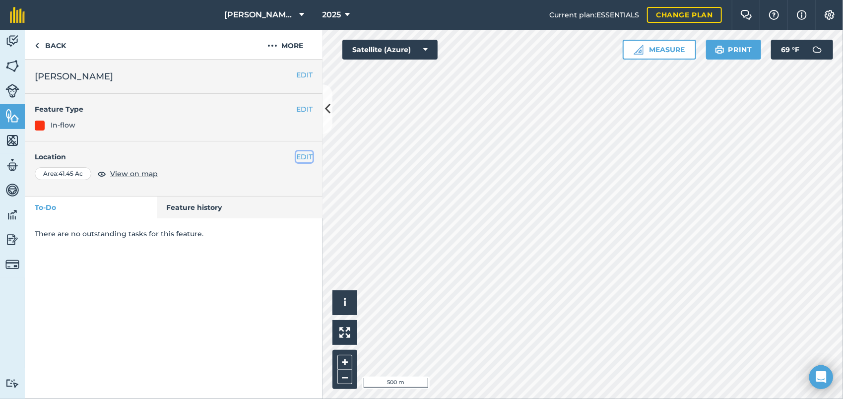
click at [302, 157] on button "EDIT" at bounding box center [304, 156] width 16 height 11
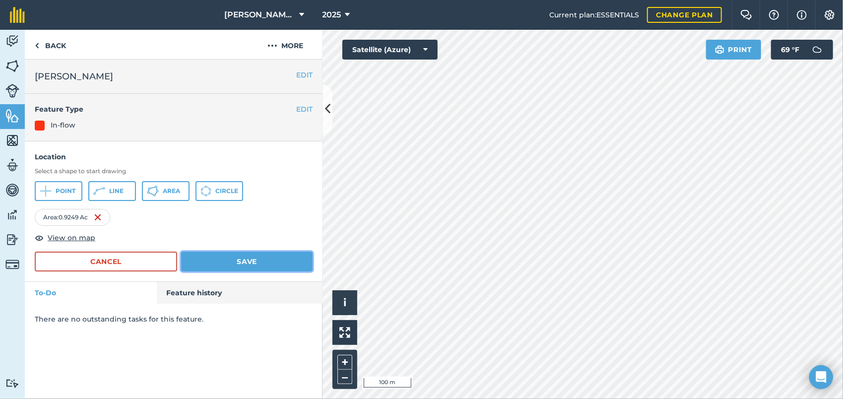
click at [202, 259] on button "Save" at bounding box center [246, 261] width 131 height 20
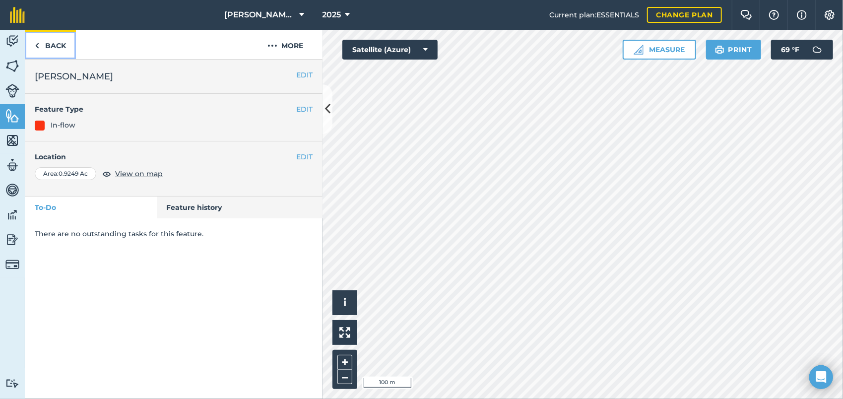
click at [61, 45] on link "Back" at bounding box center [50, 44] width 51 height 29
click at [299, 109] on button "EDIT" at bounding box center [304, 109] width 16 height 11
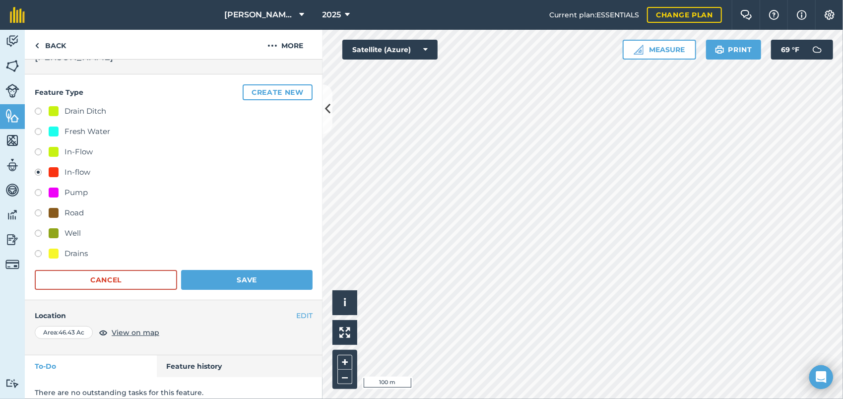
scroll to position [28, 0]
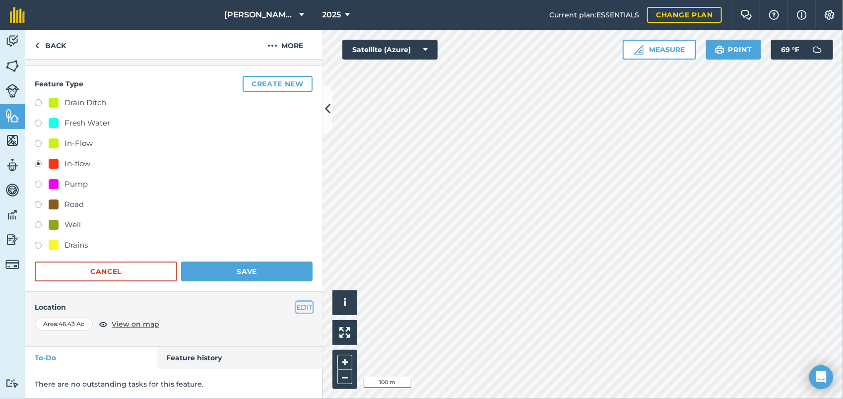
click at [296, 309] on button "EDIT" at bounding box center [304, 307] width 16 height 11
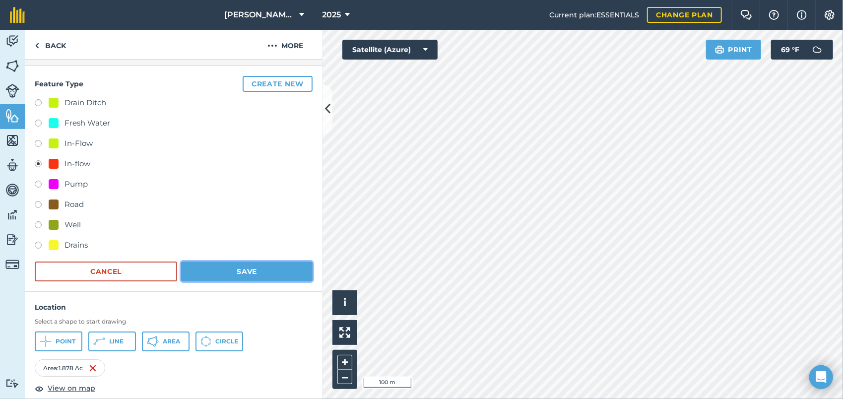
click at [229, 275] on button "Save" at bounding box center [246, 271] width 131 height 20
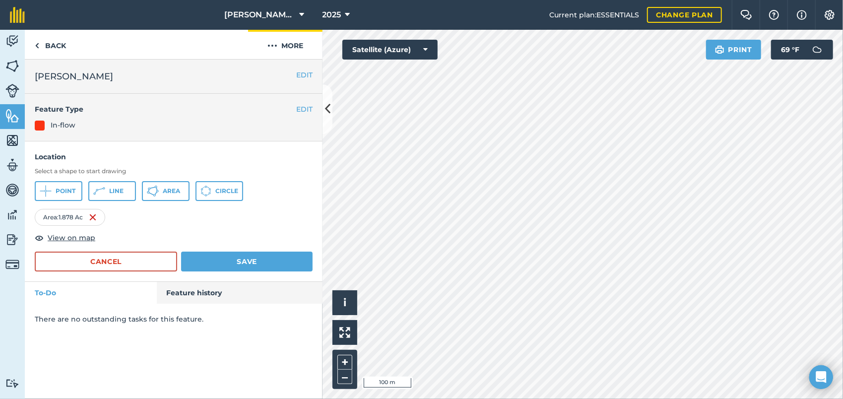
scroll to position [0, 0]
click at [297, 255] on button "Save" at bounding box center [246, 261] width 131 height 20
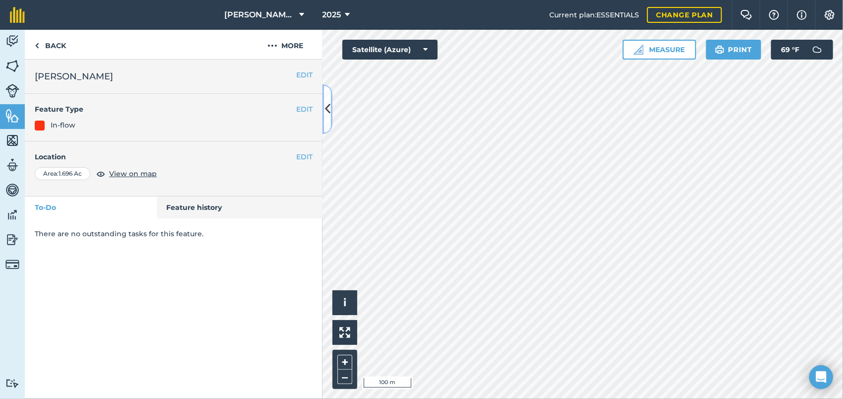
click at [327, 115] on icon at bounding box center [327, 108] width 5 height 17
